Goal: Task Accomplishment & Management: Use online tool/utility

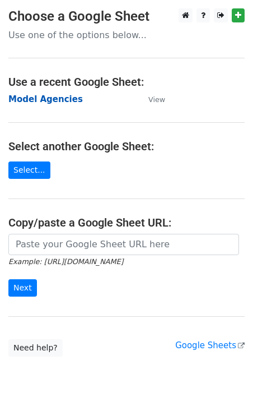
click at [42, 103] on strong "Model Agencies" at bounding box center [45, 99] width 75 height 10
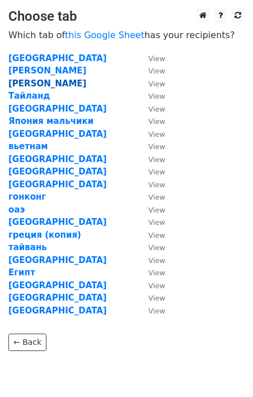
click at [25, 83] on strong "саша" at bounding box center [47, 83] width 78 height 10
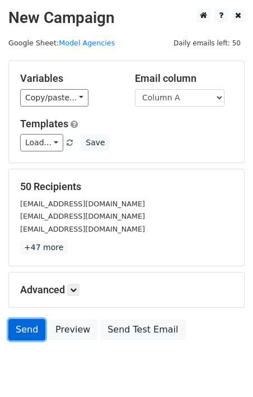
click at [34, 328] on link "Send" at bounding box center [26, 329] width 37 height 21
